Goal: Task Accomplishment & Management: Manage account settings

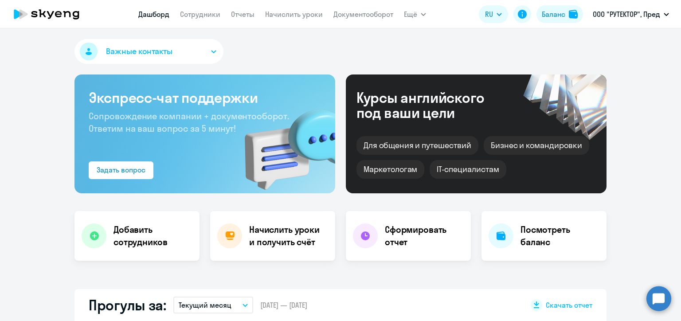
select select "30"
click at [280, 15] on link "Начислить уроки" at bounding box center [294, 14] width 58 height 9
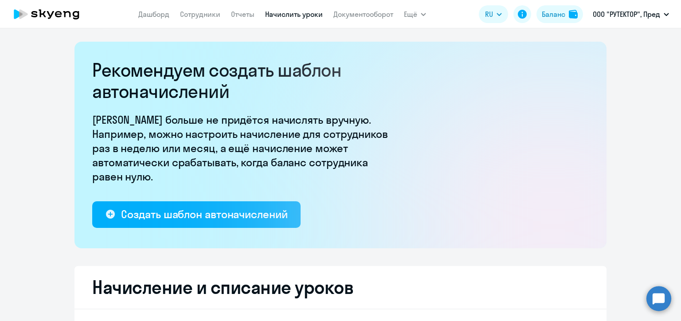
select select "10"
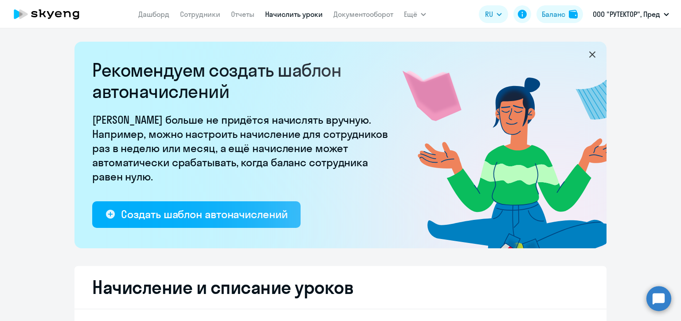
scroll to position [177, 0]
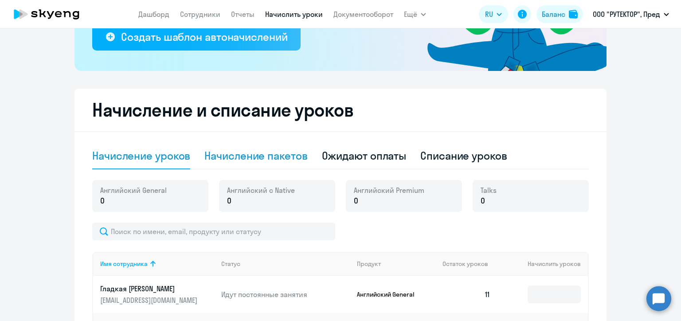
click at [279, 161] on div "Начисление пакетов" at bounding box center [255, 155] width 103 height 14
select select "10"
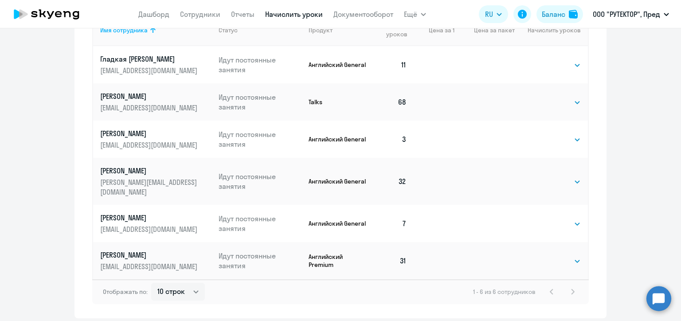
scroll to position [466, 0]
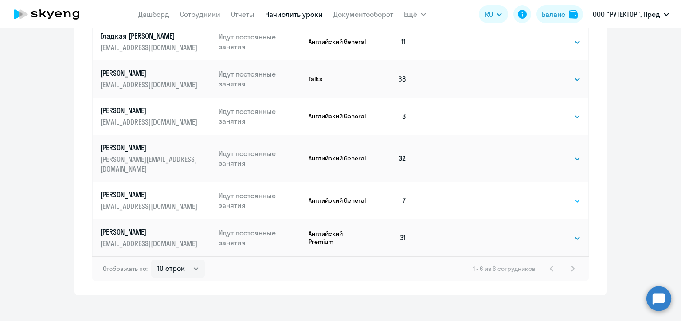
click at [564, 195] on select "Выбрать 4 8 16 32 64 96 128" at bounding box center [562, 200] width 36 height 11
